Goal: Navigation & Orientation: Understand site structure

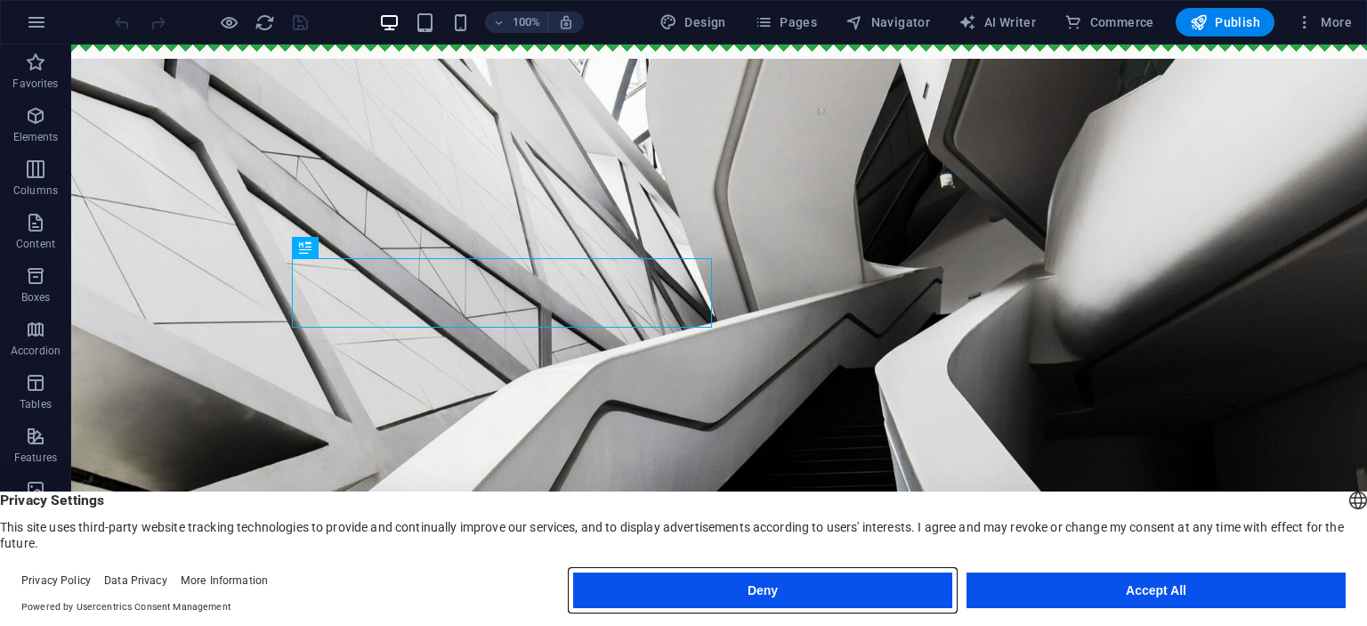
click at [750, 590] on button "Deny" at bounding box center [762, 590] width 379 height 36
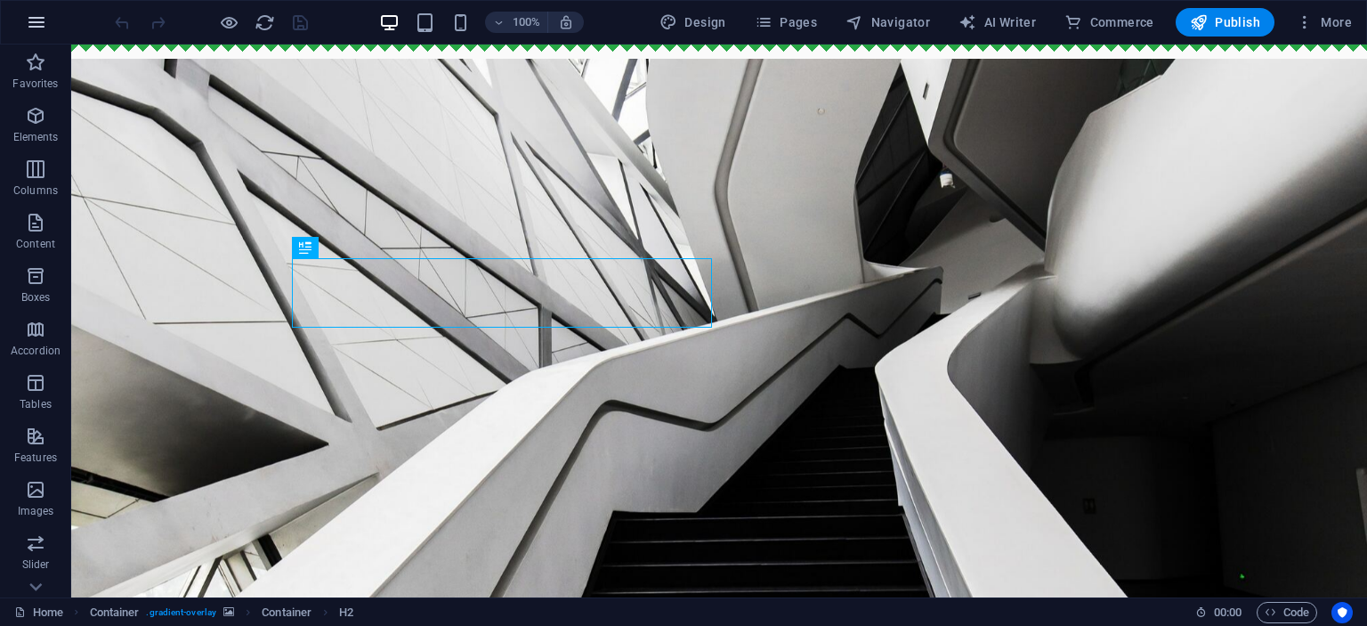
click at [36, 18] on icon "button" at bounding box center [36, 22] width 21 height 21
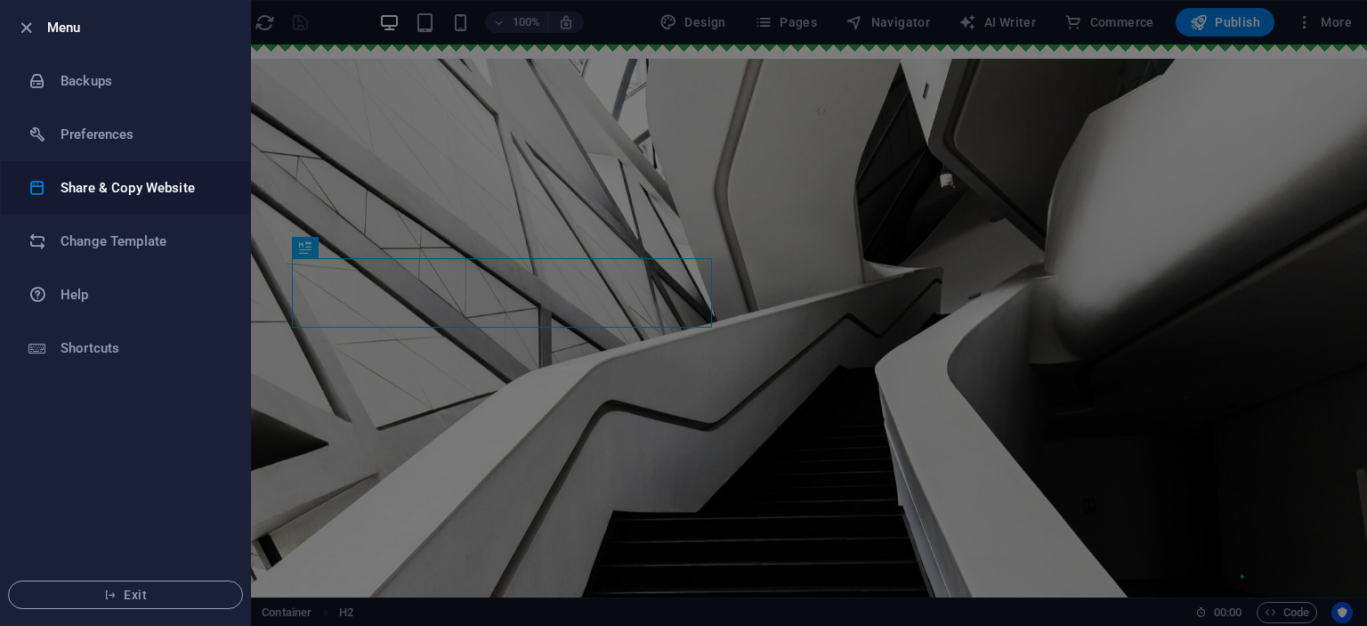
click at [141, 191] on h6 "Share & Copy Website" at bounding box center [143, 187] width 165 height 21
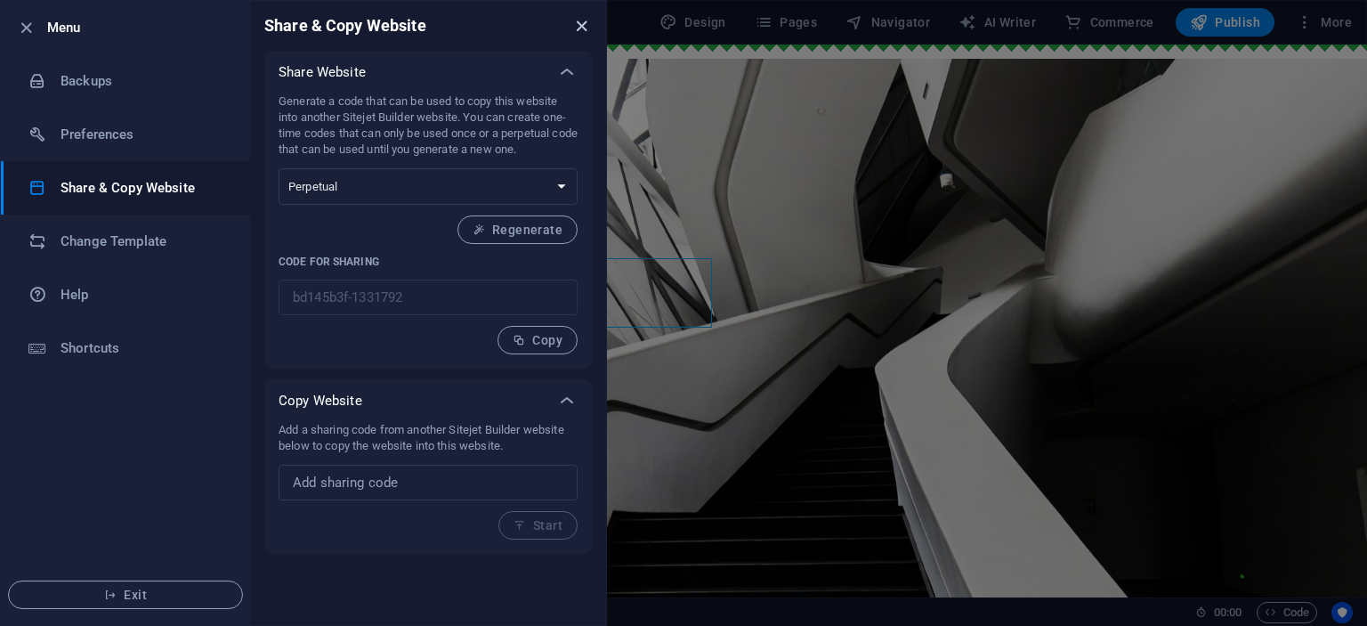
click at [588, 27] on icon "close" at bounding box center [582, 26] width 20 height 20
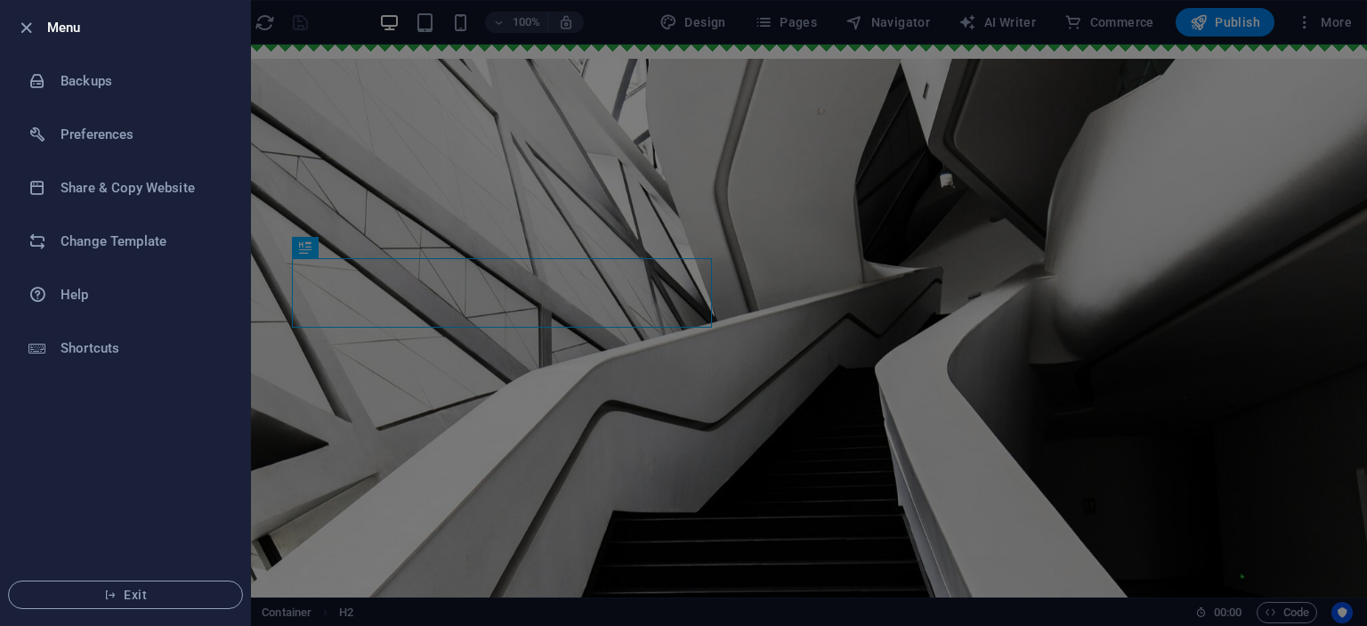
click at [516, 194] on div at bounding box center [683, 313] width 1367 height 626
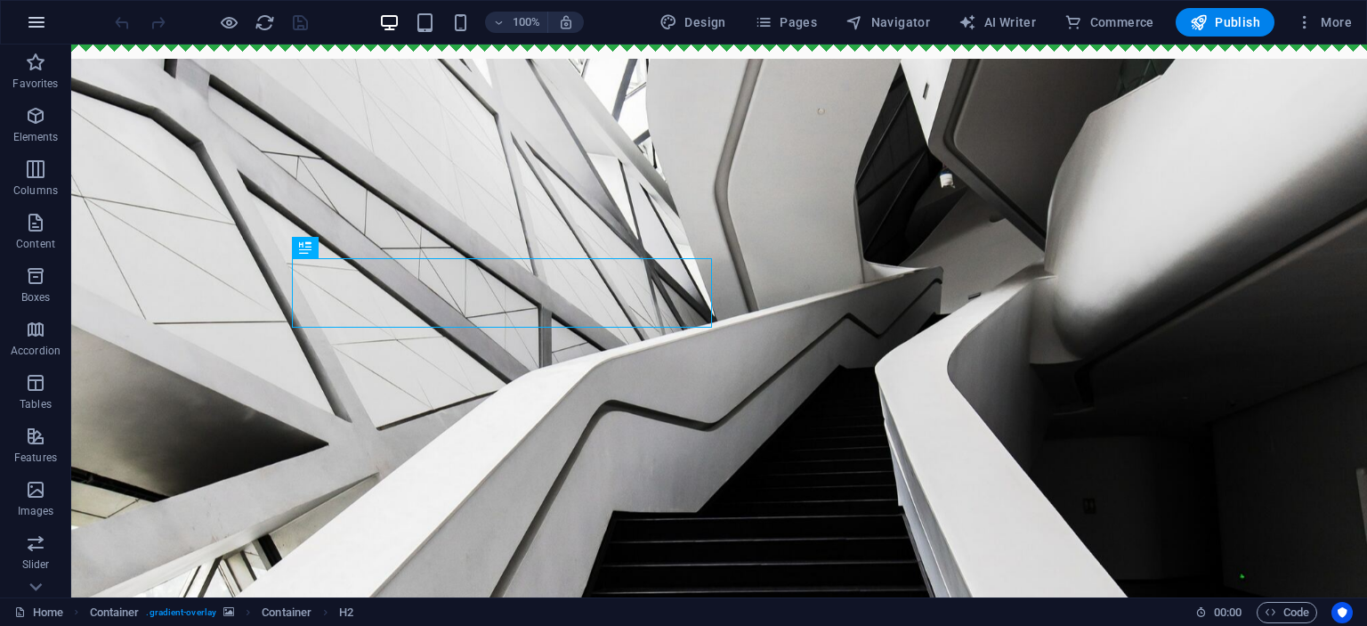
click at [42, 32] on icon "button" at bounding box center [36, 22] width 21 height 21
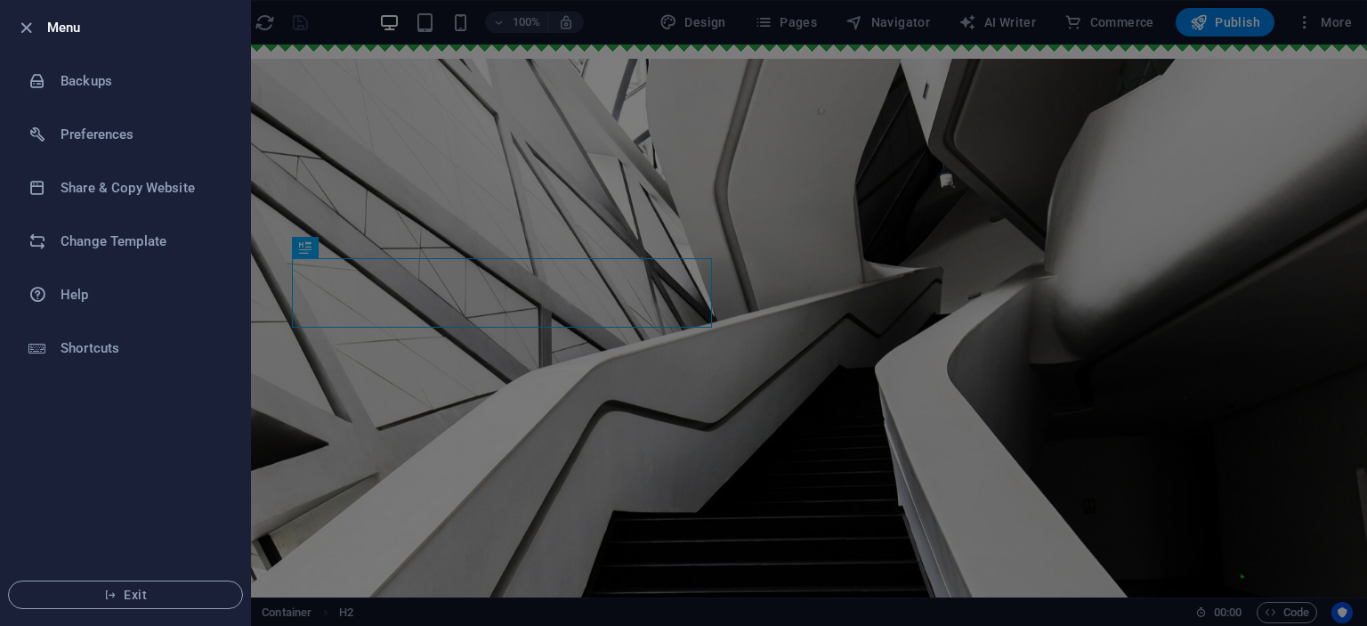
click at [386, 210] on div at bounding box center [683, 313] width 1367 height 626
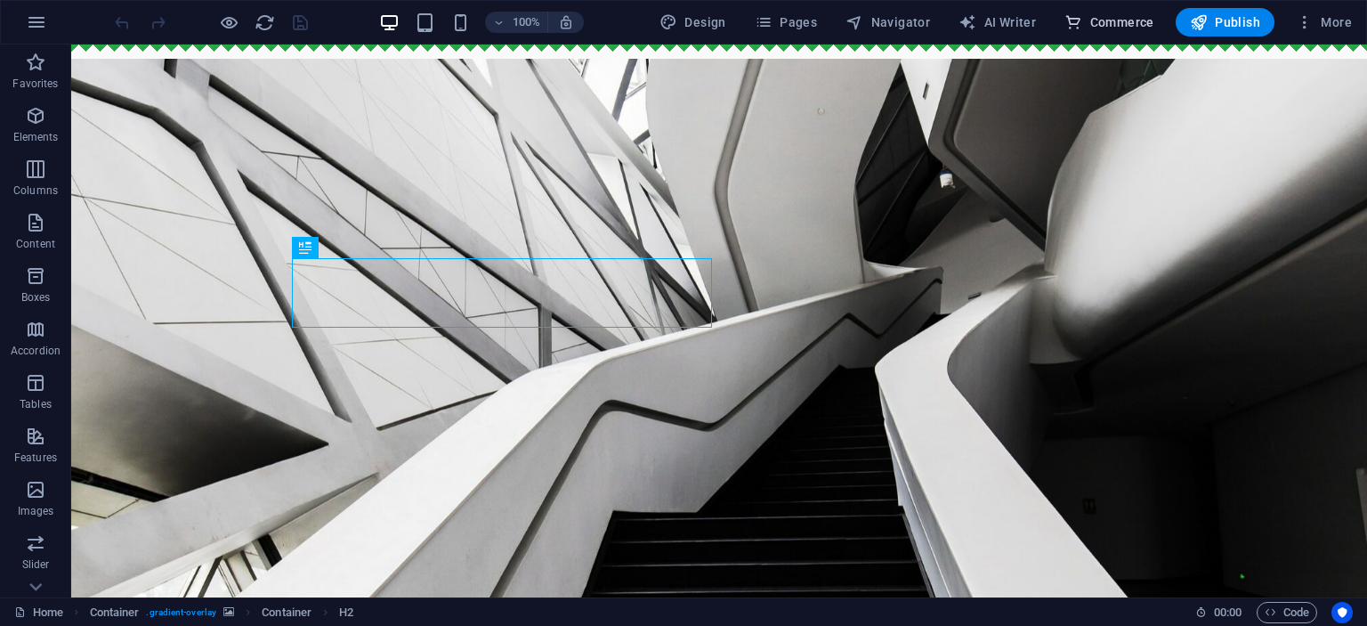
click at [1123, 15] on span "Commerce" at bounding box center [1110, 22] width 90 height 18
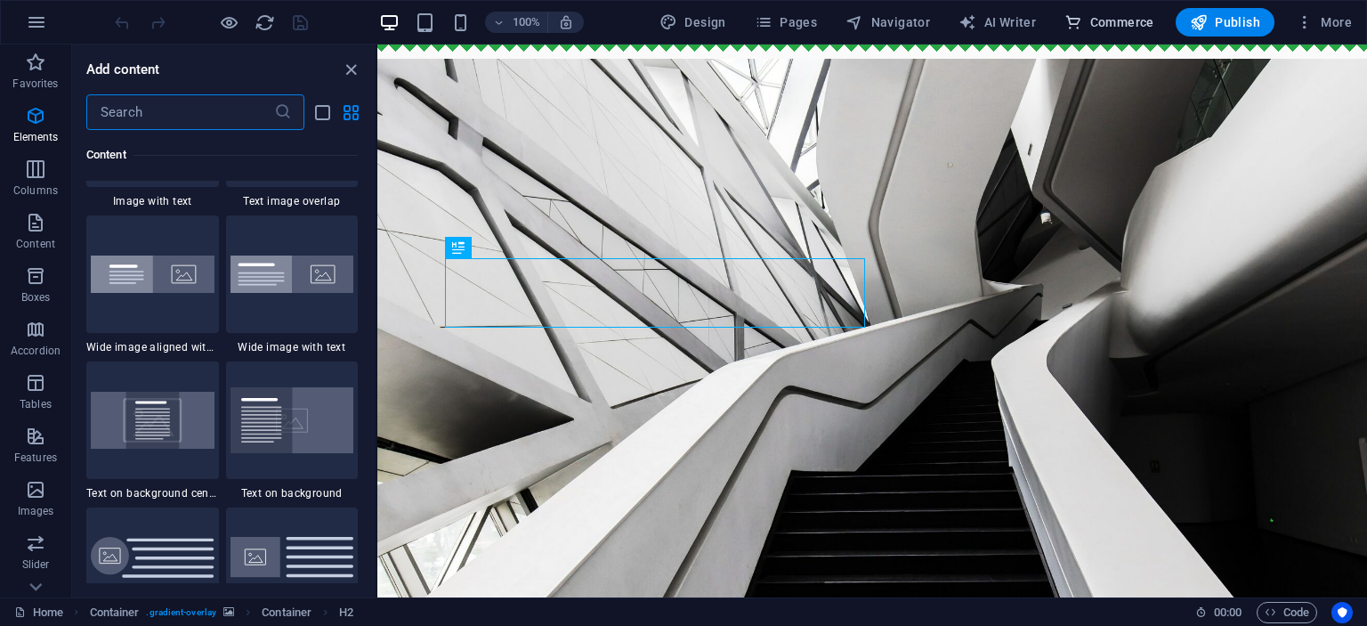
scroll to position [17156, 0]
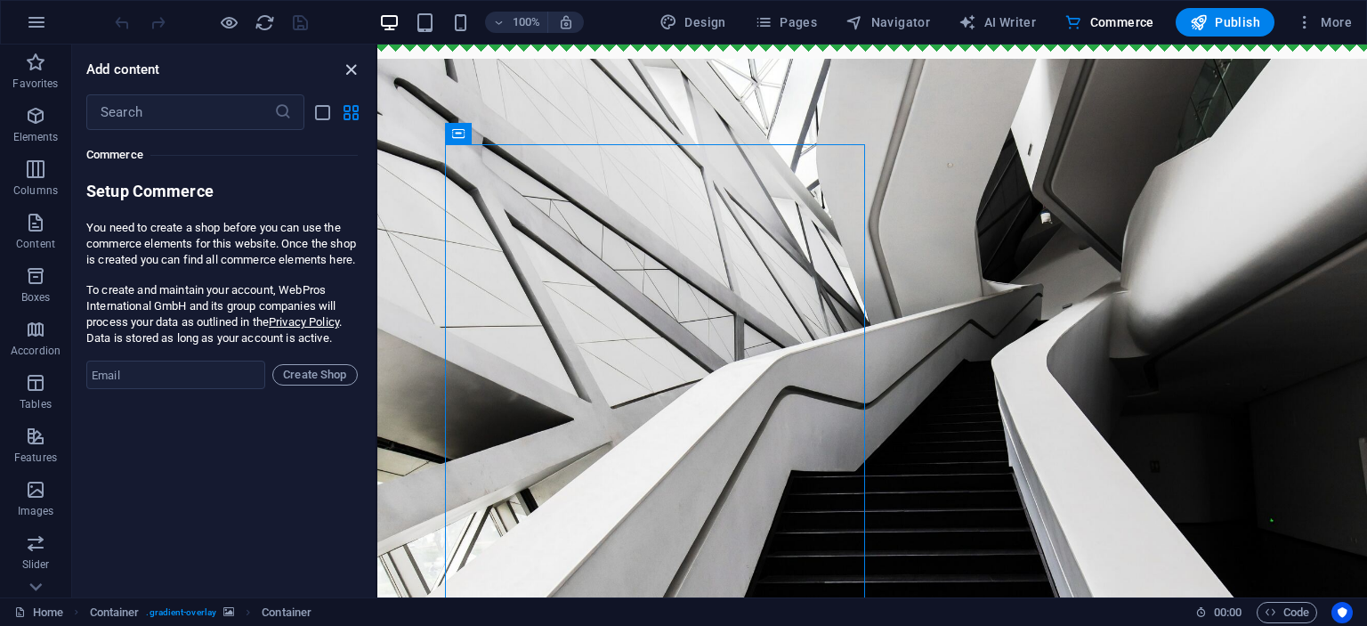
drag, startPoint x: 349, startPoint y: 63, endPoint x: 246, endPoint y: 1, distance: 120.6
click at [349, 63] on icon "close panel" at bounding box center [351, 70] width 20 height 20
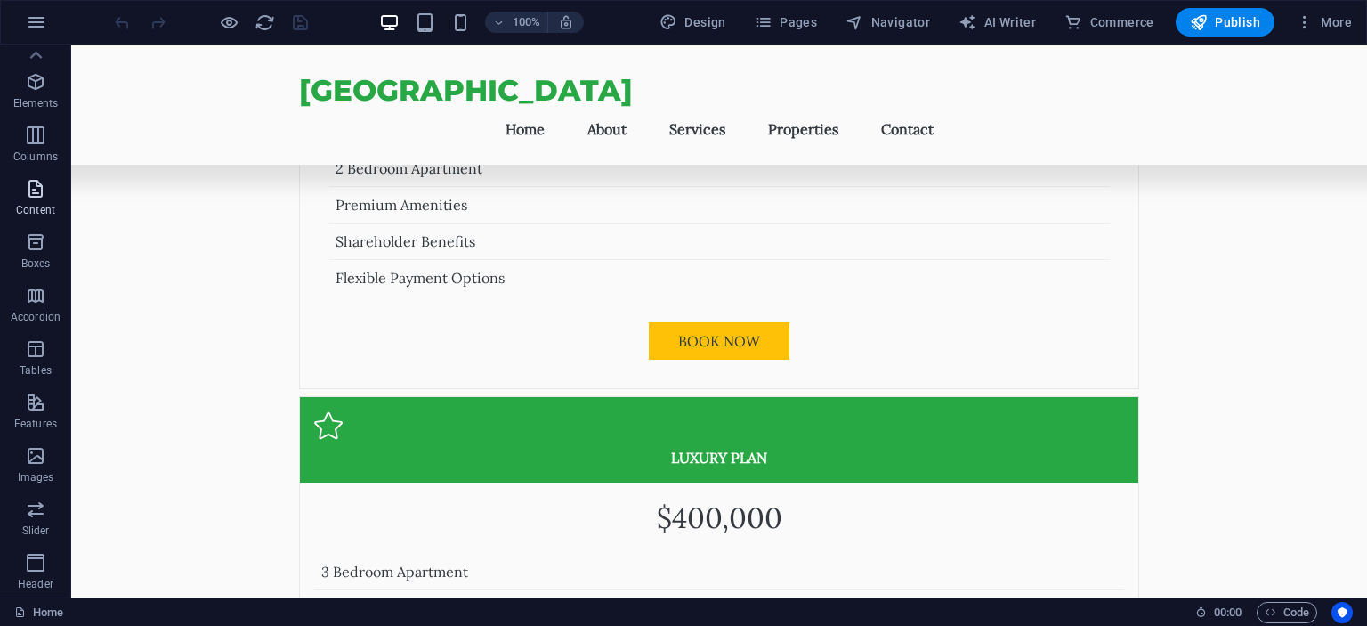
scroll to position [0, 0]
click at [1332, 28] on span "More" at bounding box center [1324, 22] width 56 height 18
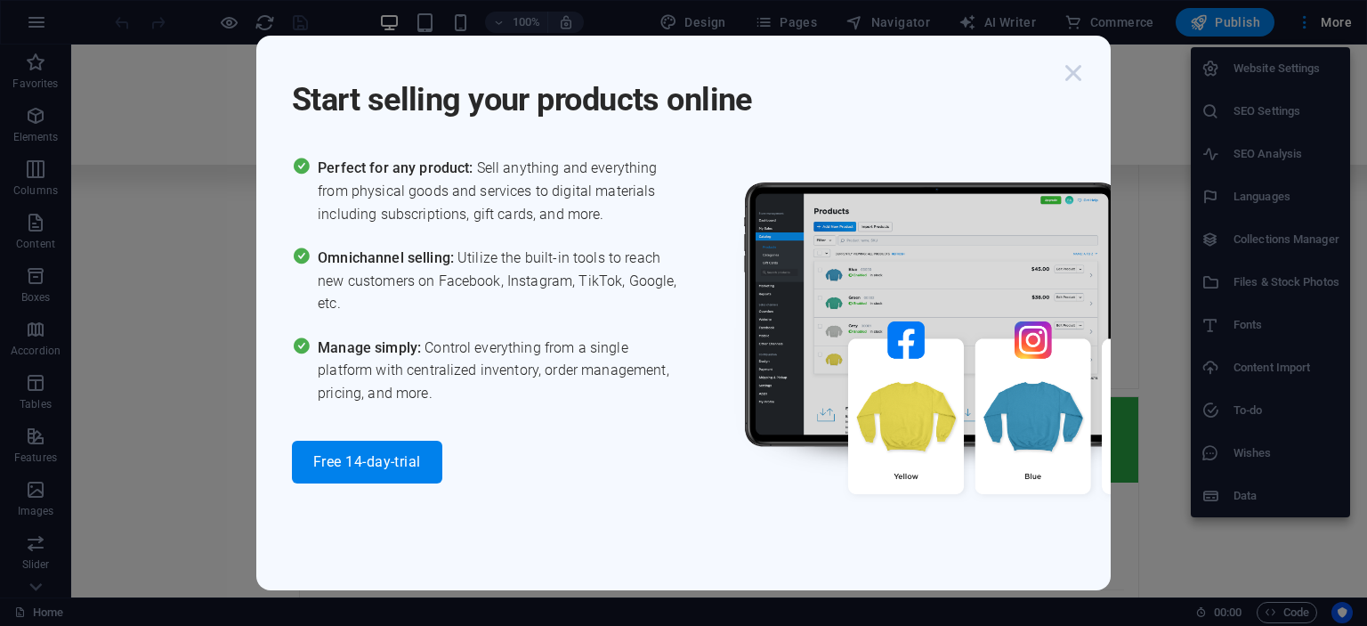
click at [1078, 78] on icon "button" at bounding box center [1074, 73] width 32 height 32
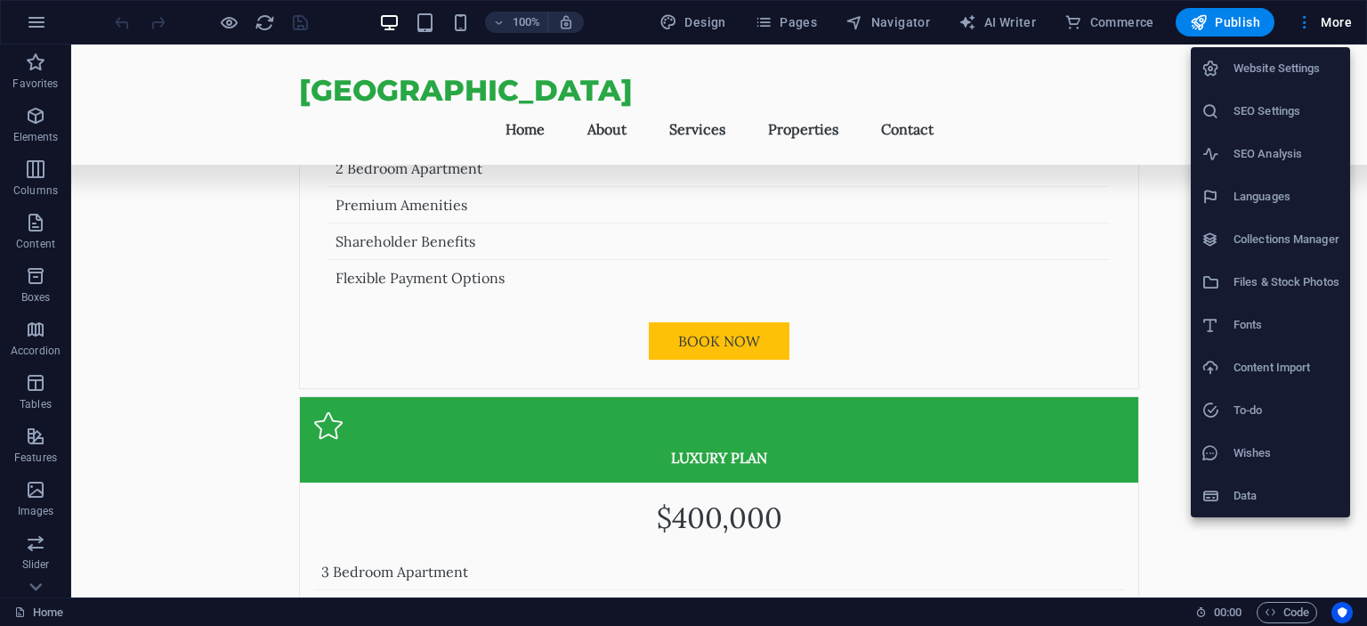
click at [767, 22] on div at bounding box center [683, 313] width 1367 height 626
